Goal: Information Seeking & Learning: Learn about a topic

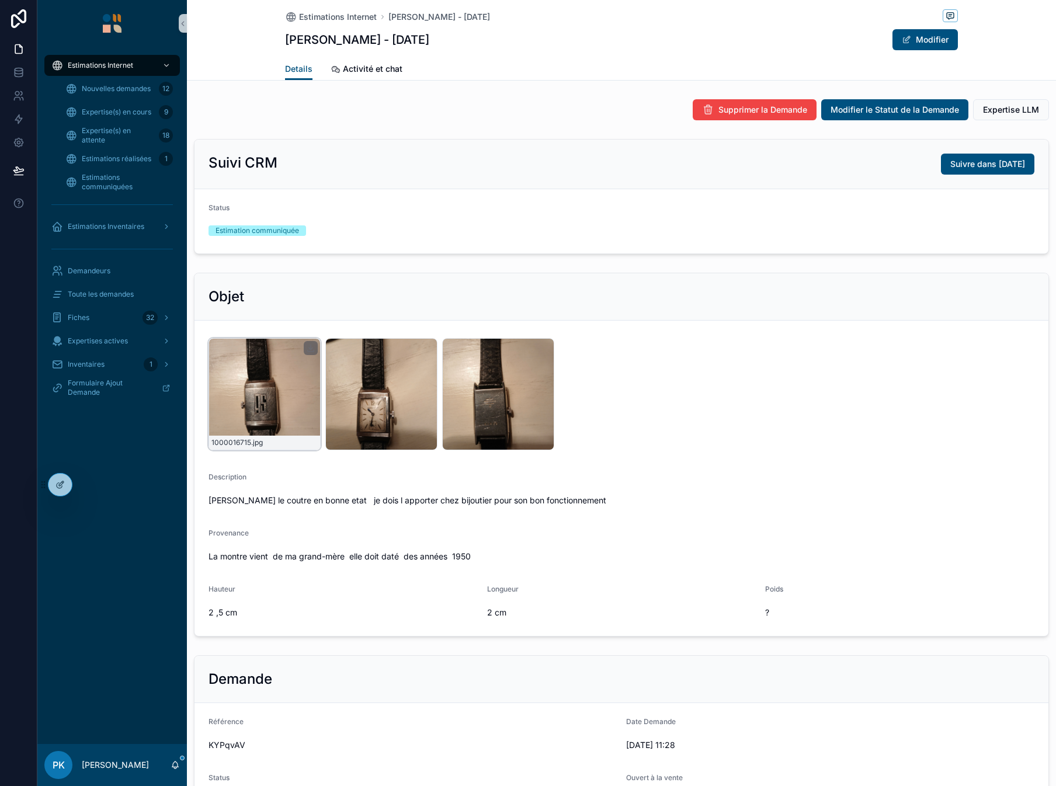
click at [303, 379] on div "1000016715 .jpg" at bounding box center [265, 394] width 112 height 112
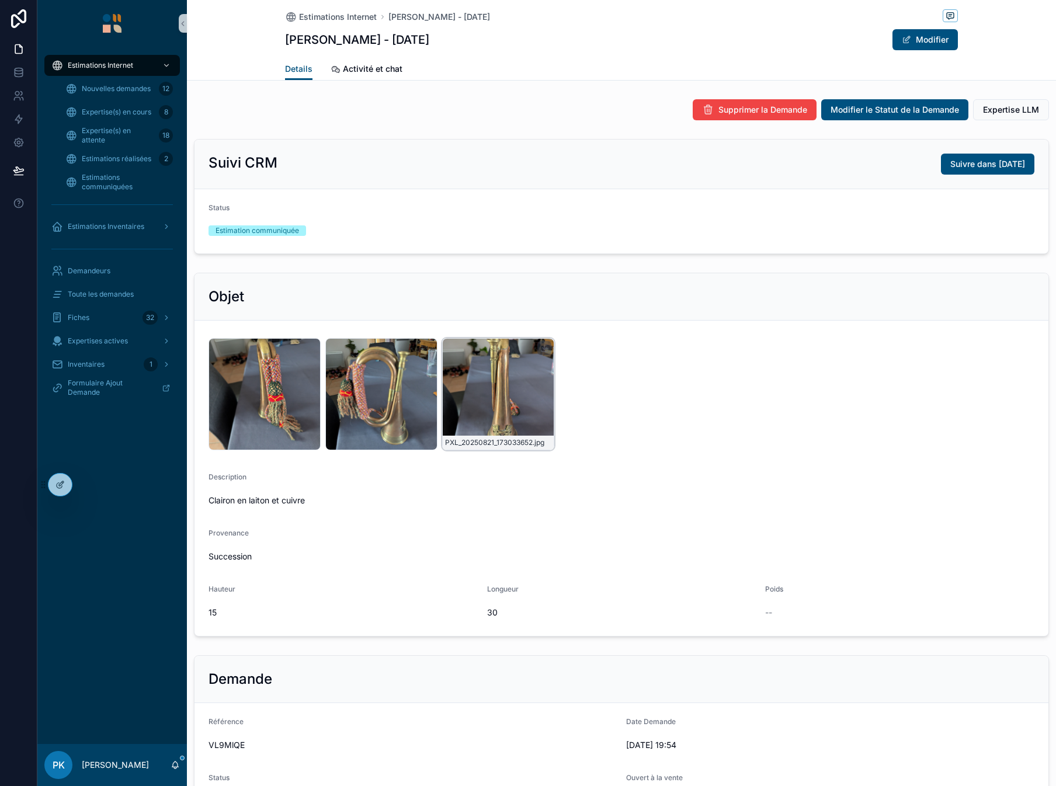
click at [490, 380] on div "PXL_20250821_173033652 .jpg" at bounding box center [498, 394] width 112 height 112
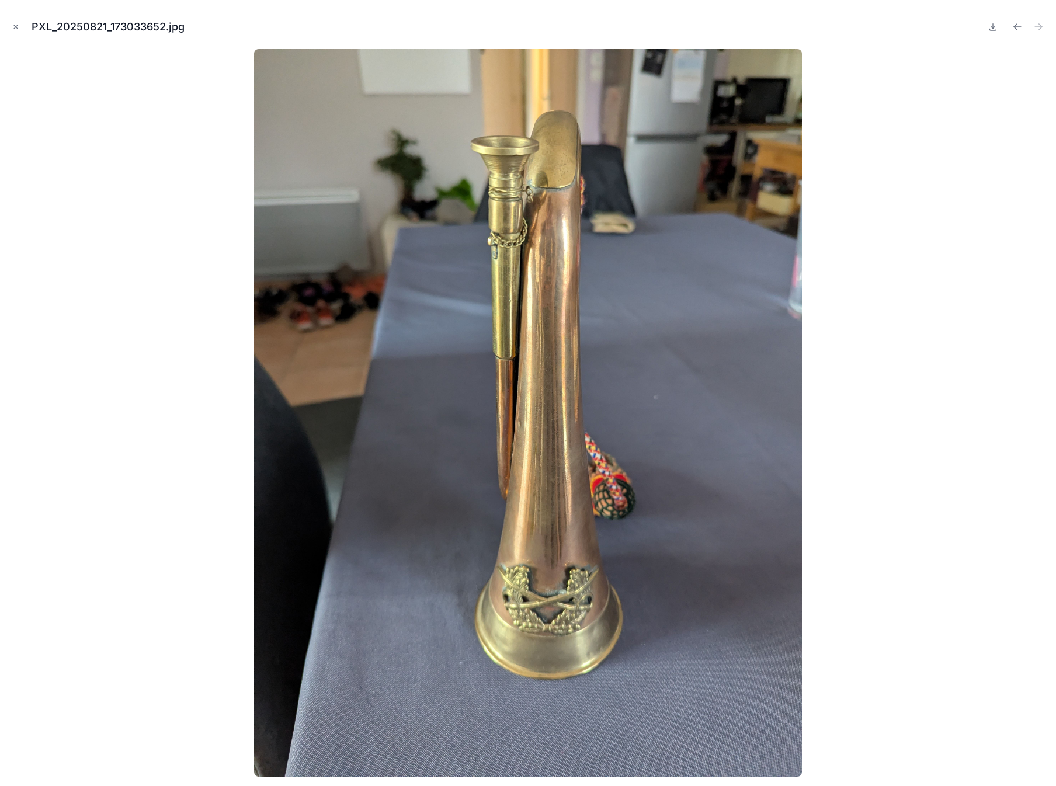
click at [134, 365] on div at bounding box center [528, 413] width 1038 height 728
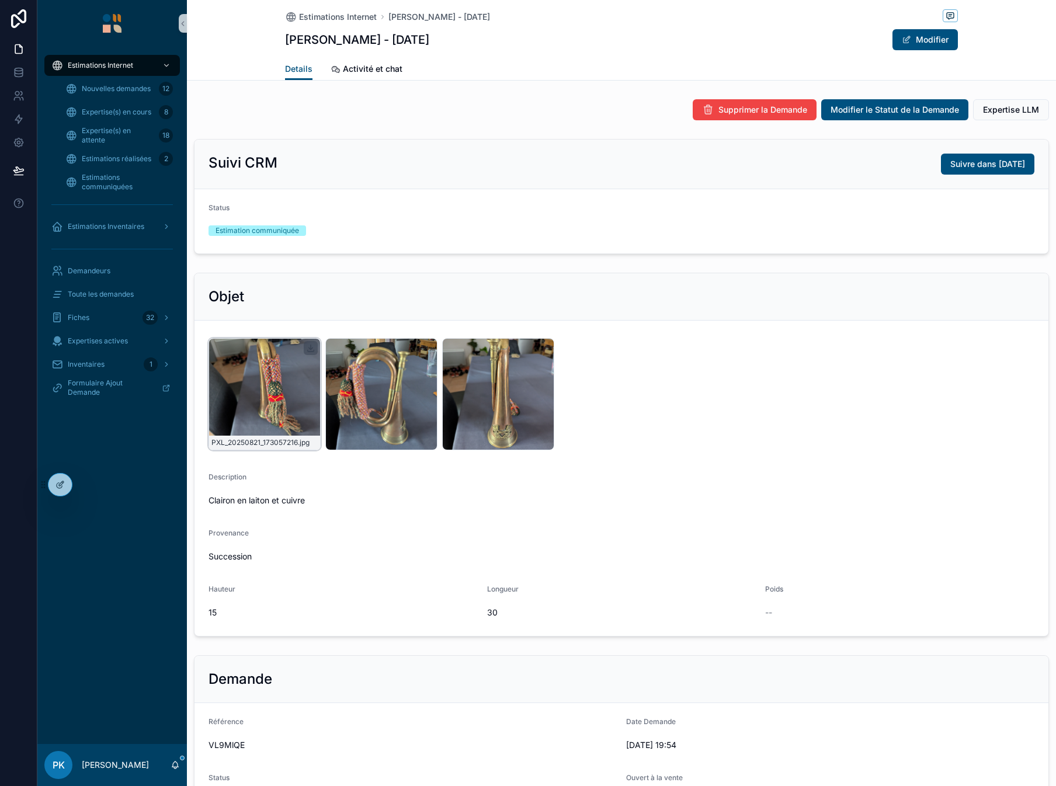
click at [309, 347] on icon "scrollable content" at bounding box center [310, 348] width 9 height 9
click at [427, 348] on icon "scrollable content" at bounding box center [427, 348] width 9 height 9
click at [543, 346] on icon "scrollable content" at bounding box center [544, 348] width 9 height 9
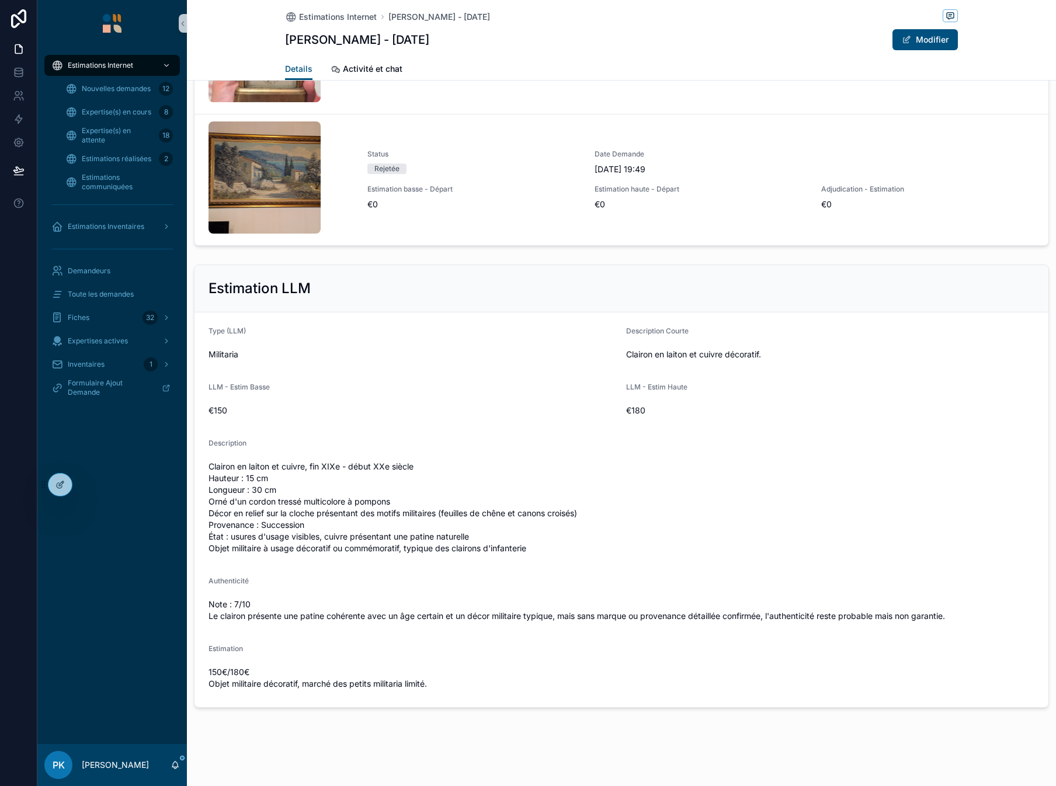
scroll to position [1804, 0]
click at [269, 463] on span "Clairon en laiton et cuivre, fin XIXe - début XXe siècle Hauteur : 15 cm Longue…" at bounding box center [622, 506] width 826 height 93
click at [270, 463] on span "Clairon en laiton et cuivre, fin XIXe - début XXe siècle Hauteur : 15 cm Longue…" at bounding box center [622, 506] width 826 height 93
copy span "Clairon en laiton et cuivre, fin XIXe - début XXe siècle"
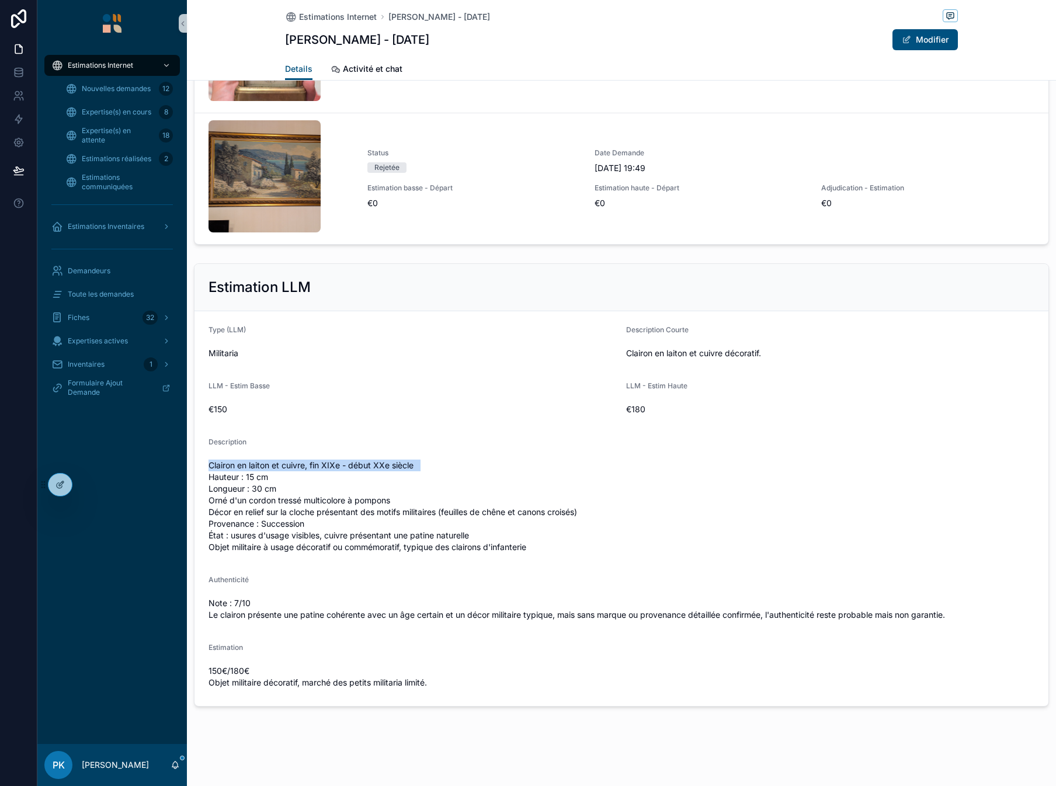
click at [228, 463] on span "Clairon en laiton et cuivre, fin XIXe - début XXe siècle Hauteur : 15 cm Longue…" at bounding box center [622, 506] width 826 height 93
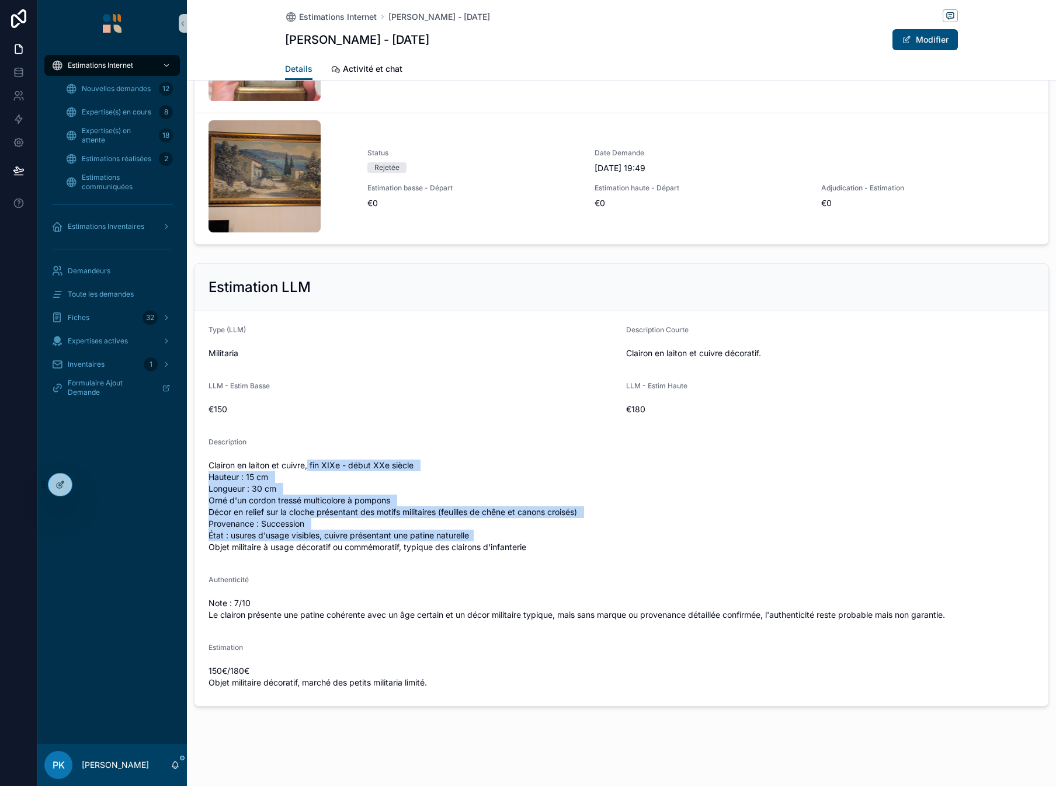
drag, startPoint x: 309, startPoint y: 463, endPoint x: 578, endPoint y: 535, distance: 278.8
click at [578, 535] on span "Clairon en laiton et cuivre, fin XIXe - début XXe siècle Hauteur : 15 cm Longue…" at bounding box center [622, 506] width 826 height 93
copy span "fin XIXe - début XXe siècle Hauteur : 15 cm Longueur : 30 cm Orné d'un cordon t…"
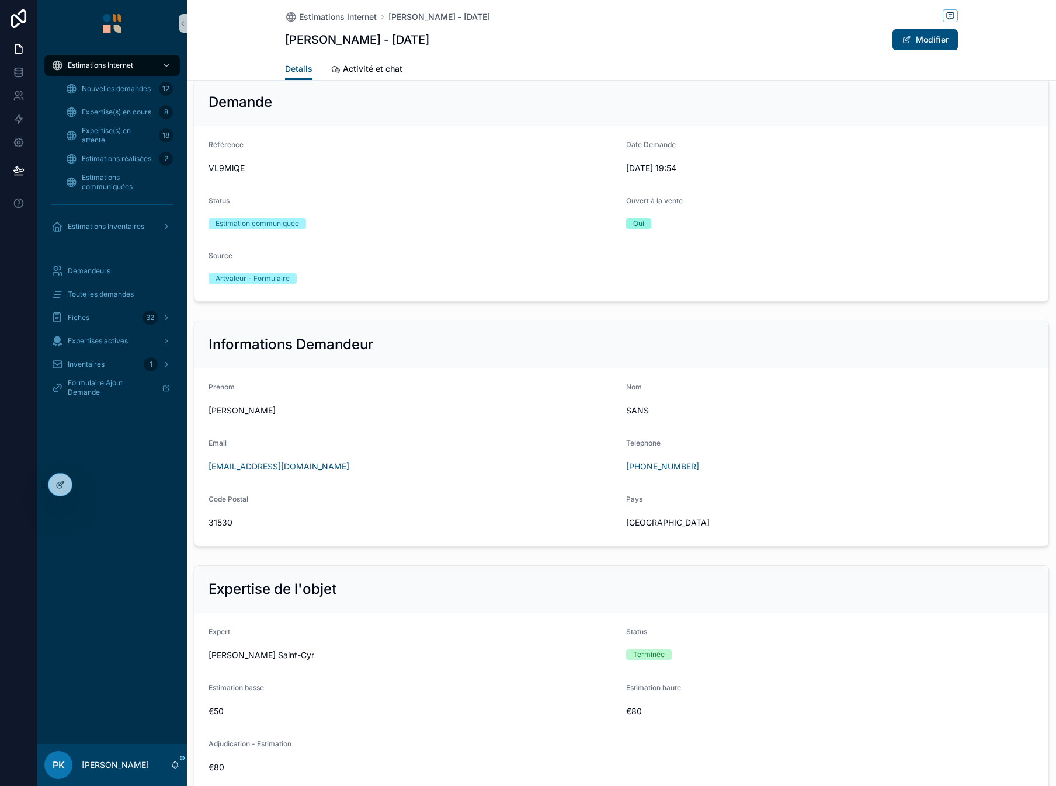
scroll to position [577, 0]
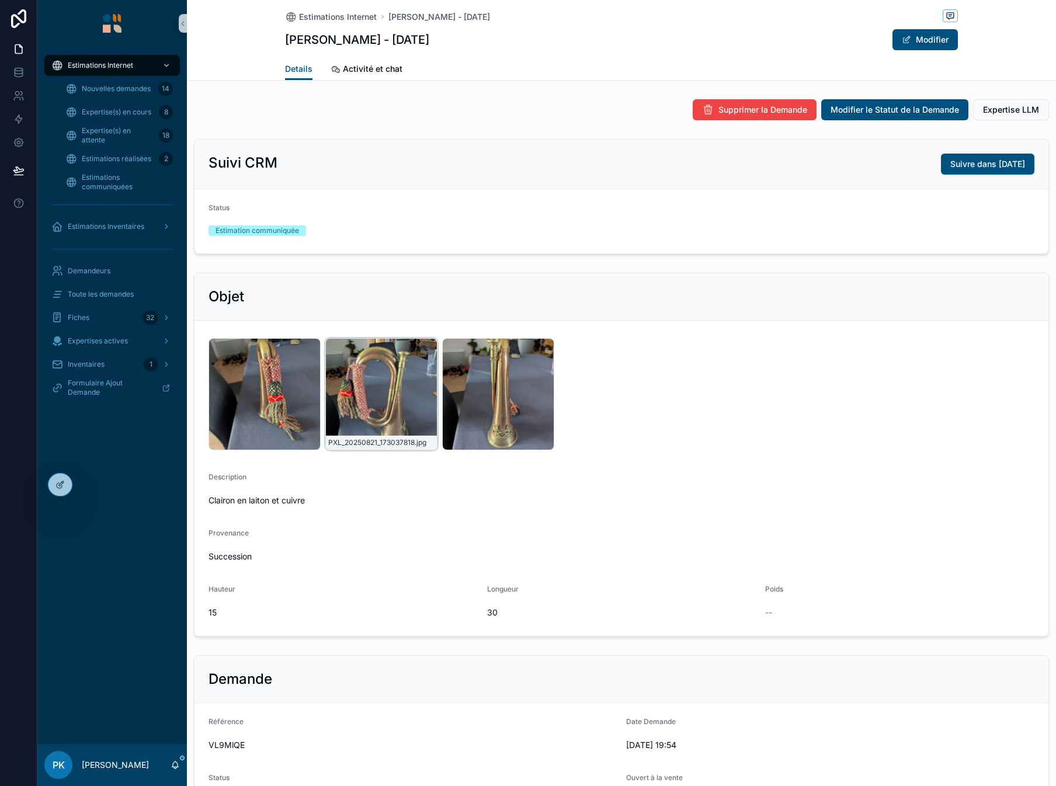
click at [388, 375] on div "PXL_20250821_173037818 .jpg" at bounding box center [381, 394] width 112 height 112
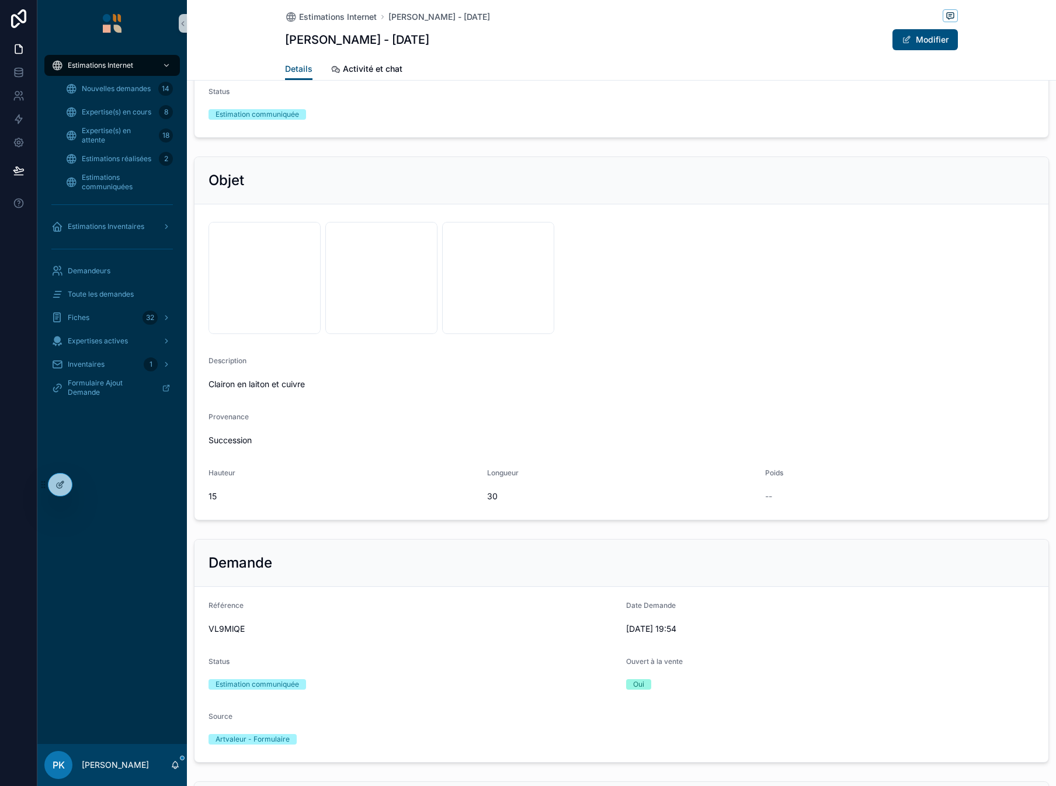
scroll to position [117, 0]
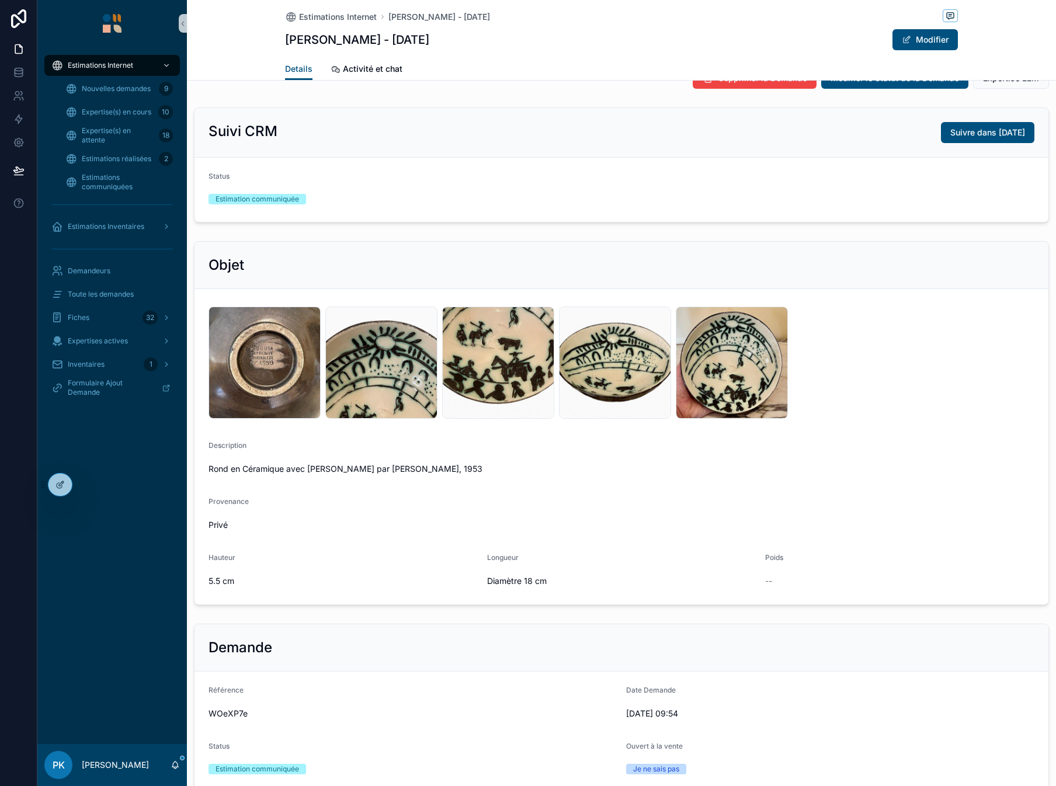
scroll to position [58, 0]
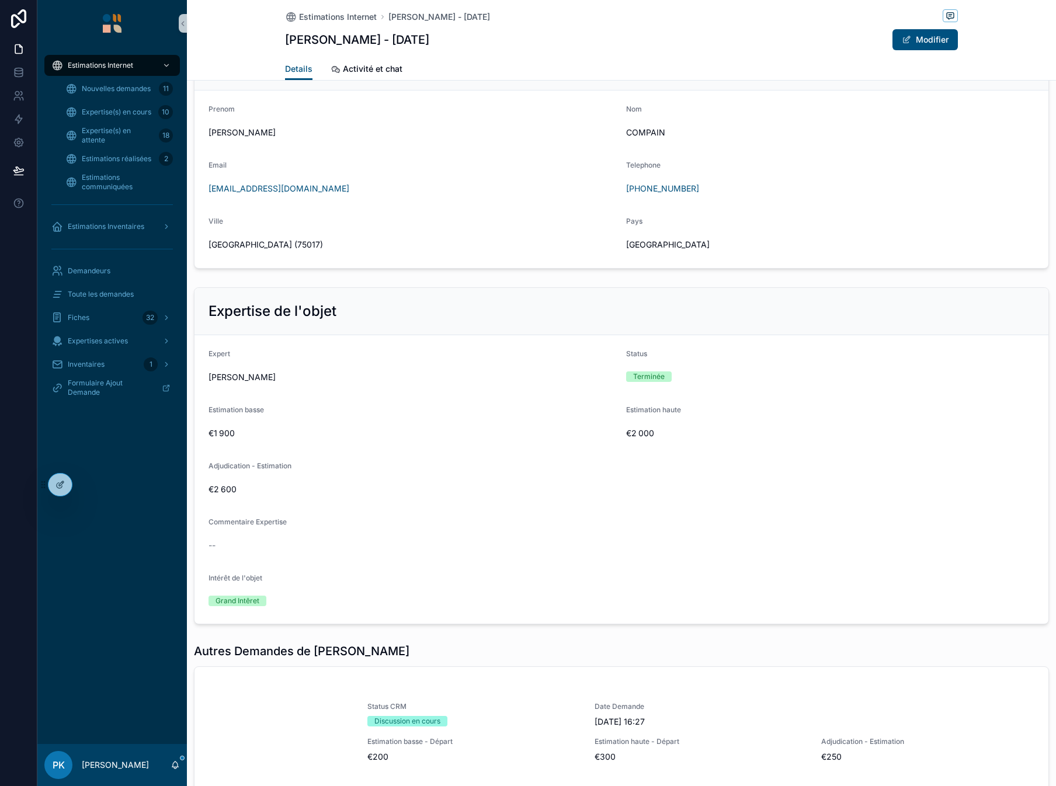
scroll to position [876, 0]
